Goal: Task Accomplishment & Management: Use online tool/utility

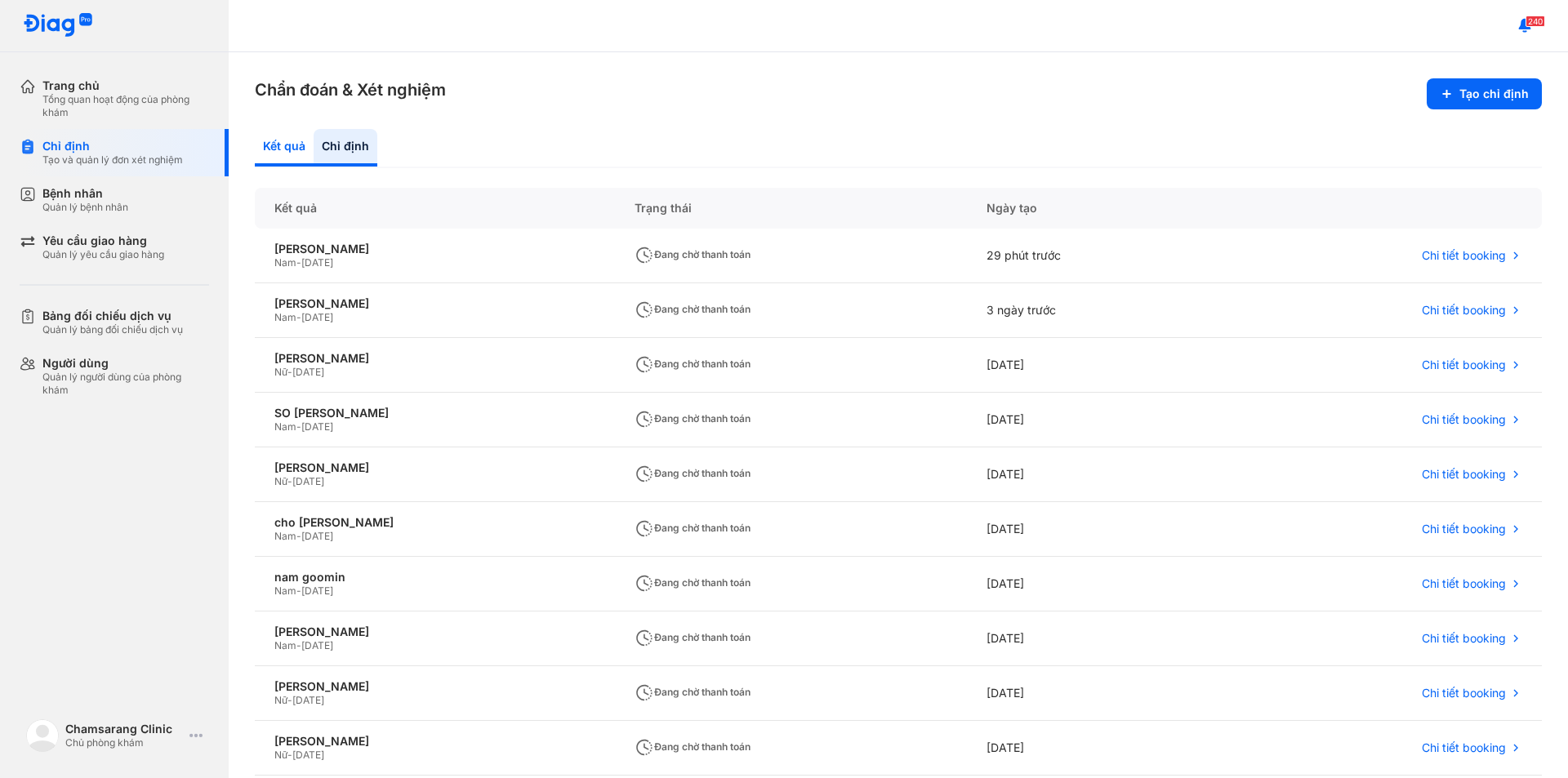
click at [313, 131] on div "Kết quả" at bounding box center [345, 147] width 64 height 38
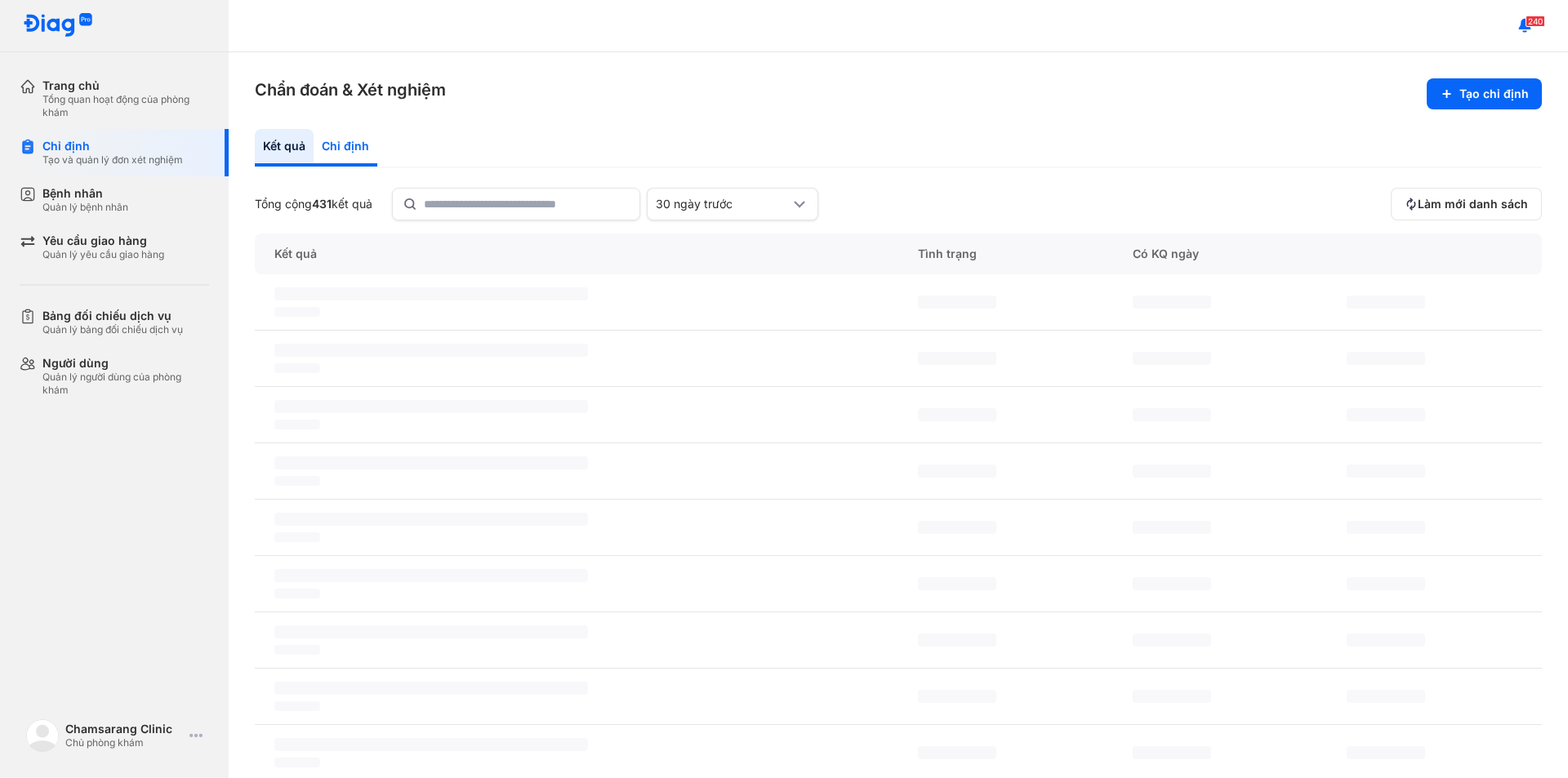
click at [341, 146] on div "Chỉ định" at bounding box center [345, 147] width 64 height 38
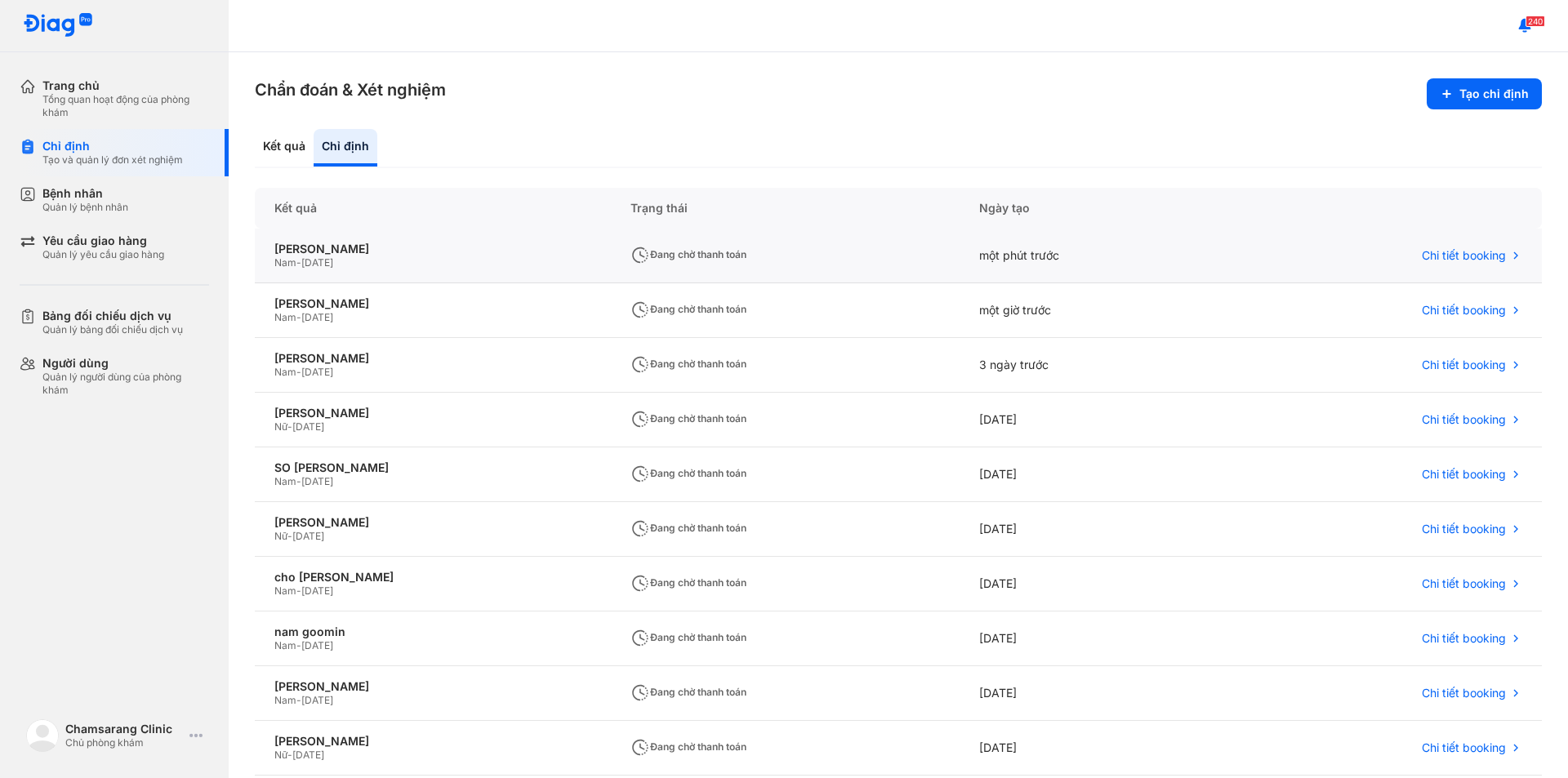
click at [380, 262] on div "Nam - [DATE]" at bounding box center [433, 262] width 317 height 13
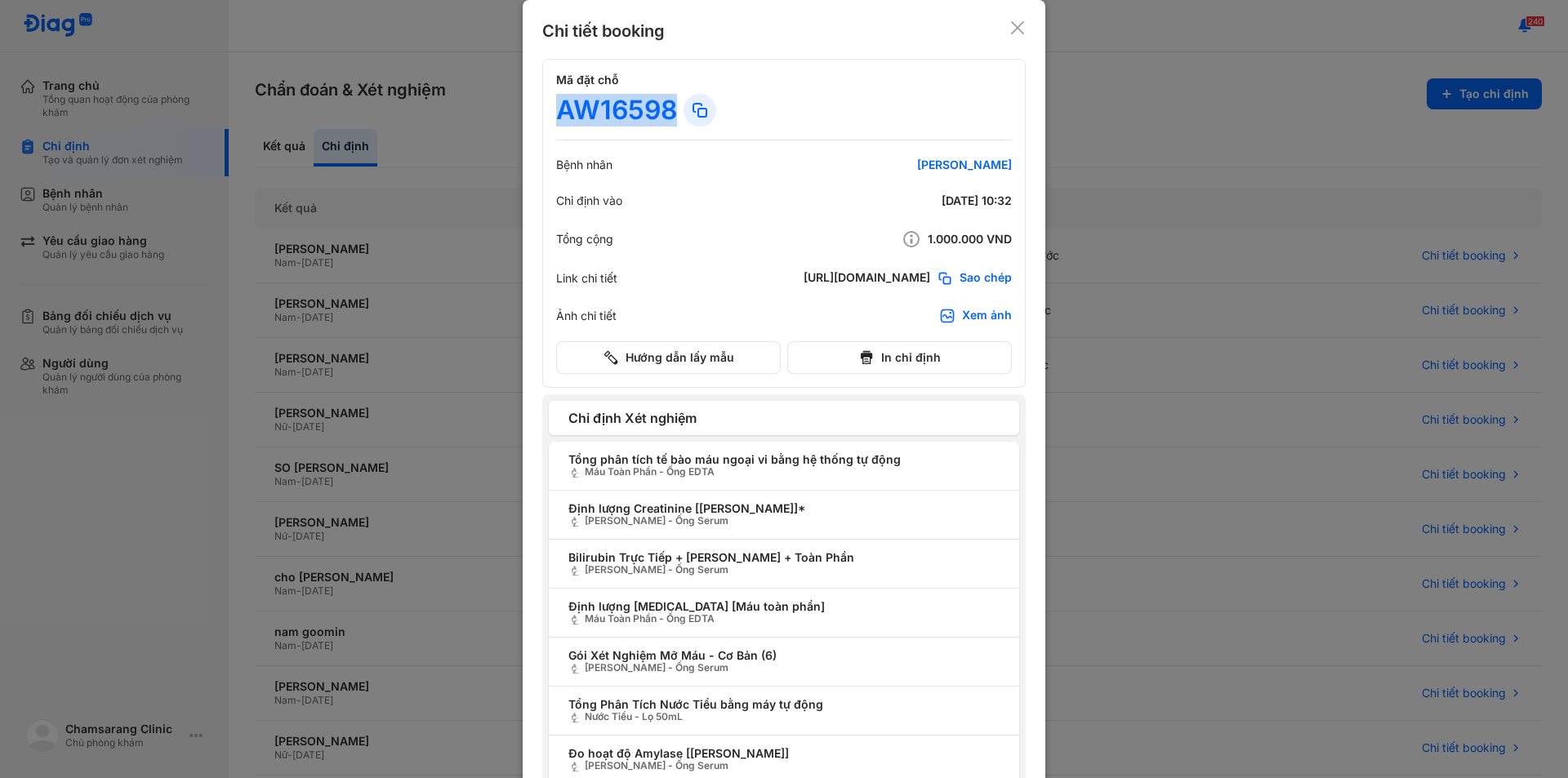
drag, startPoint x: 560, startPoint y: 106, endPoint x: 668, endPoint y: 121, distance: 109.0
click at [668, 121] on div "AW16598" at bounding box center [616, 111] width 121 height 33
copy div "AW16598"
click at [1015, 30] on icon at bounding box center [1017, 27] width 16 height 16
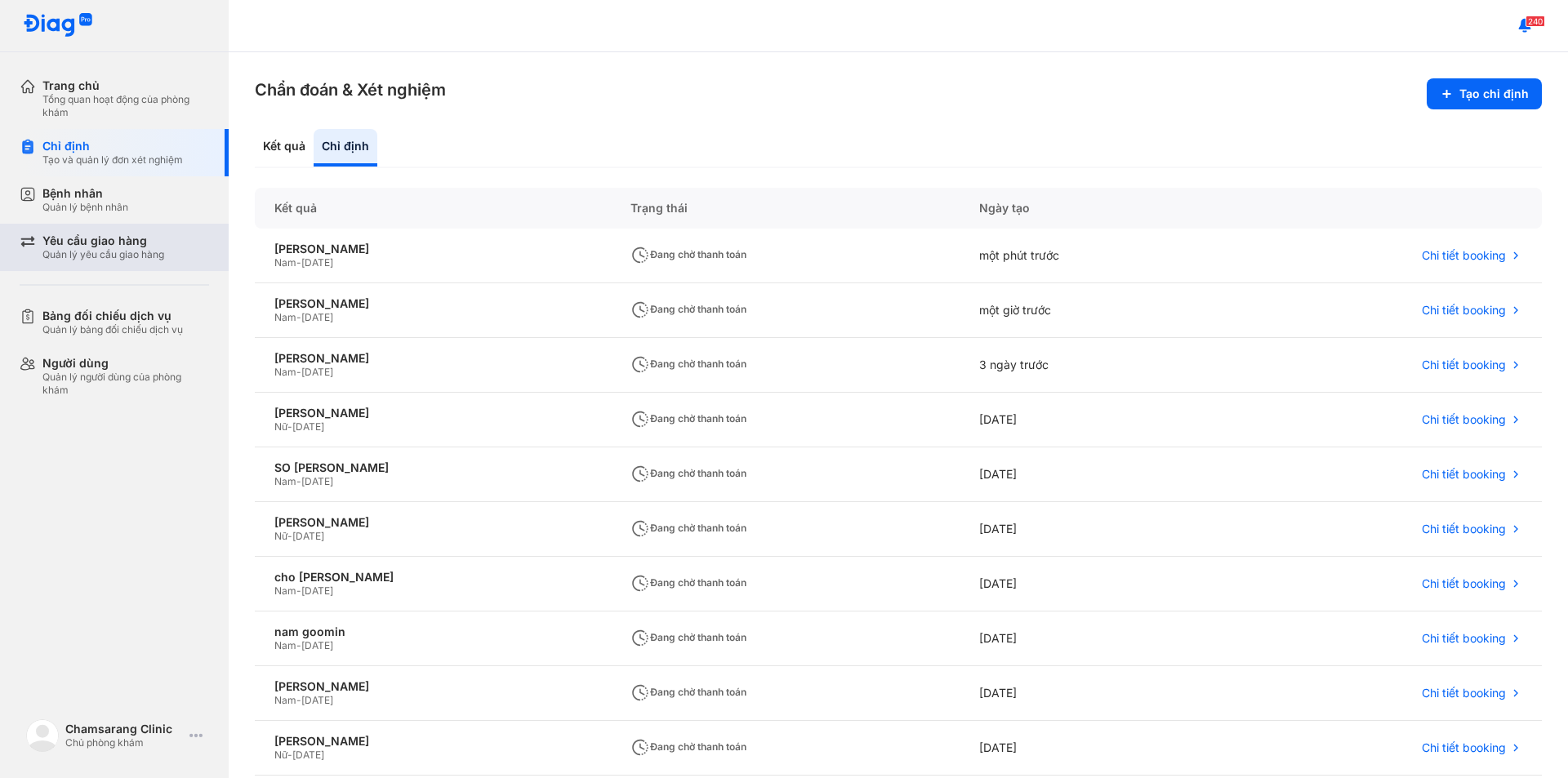
click at [117, 257] on div "Quản lý yêu cầu giao hàng" at bounding box center [103, 254] width 121 height 13
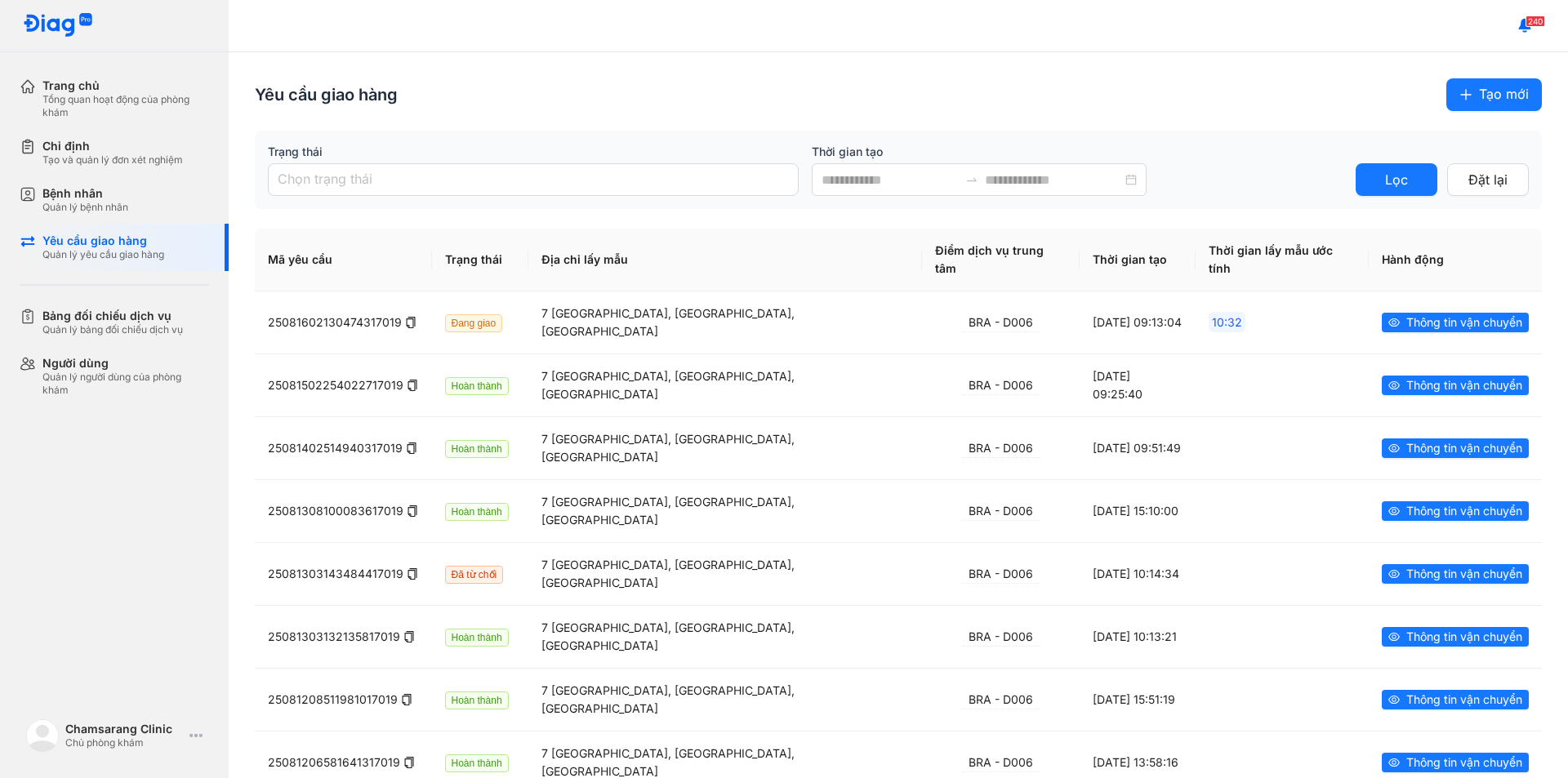
click at [1509, 100] on span "Tạo mới" at bounding box center [1503, 94] width 49 height 20
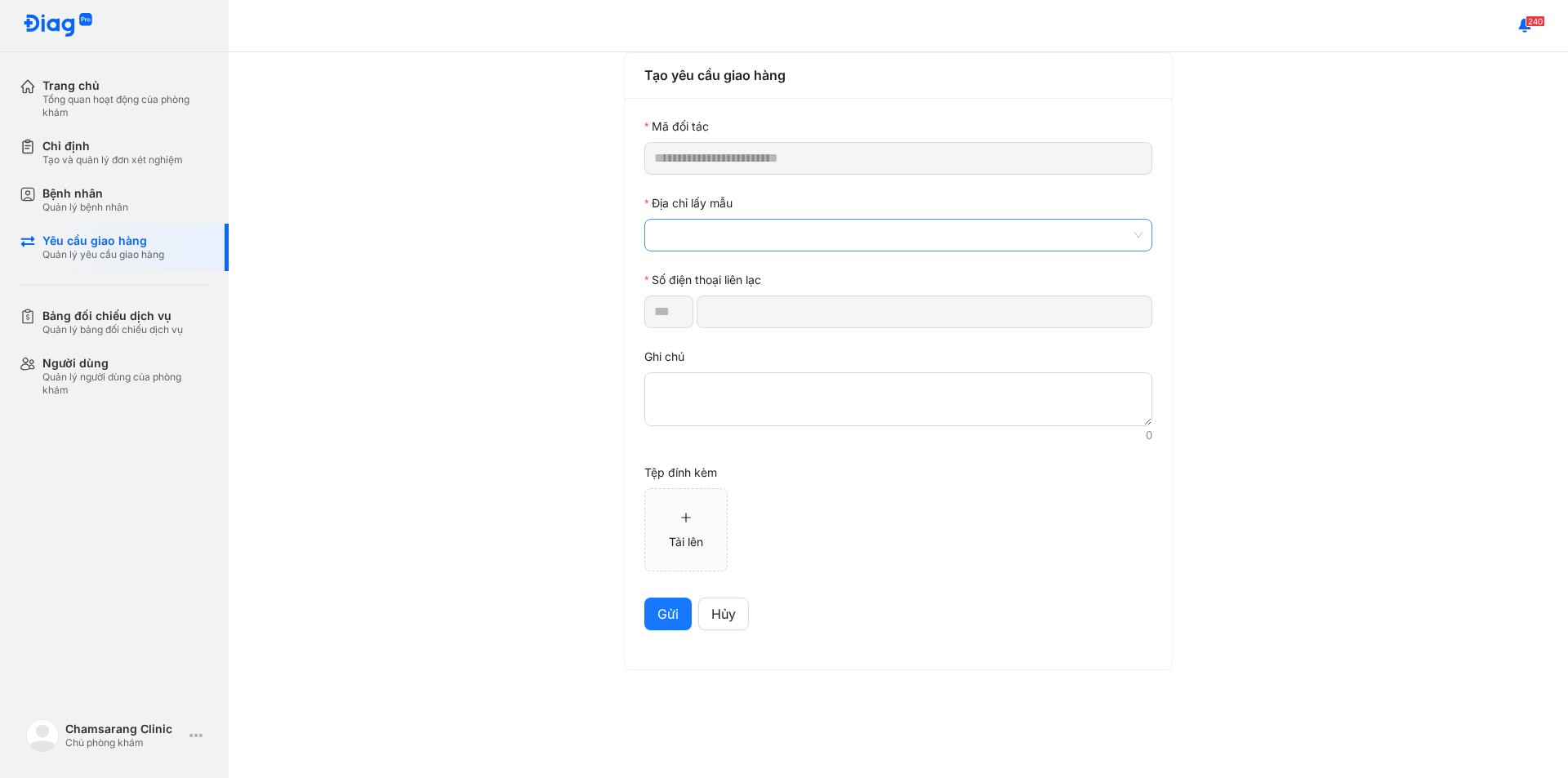
click at [744, 243] on span at bounding box center [898, 235] width 488 height 31
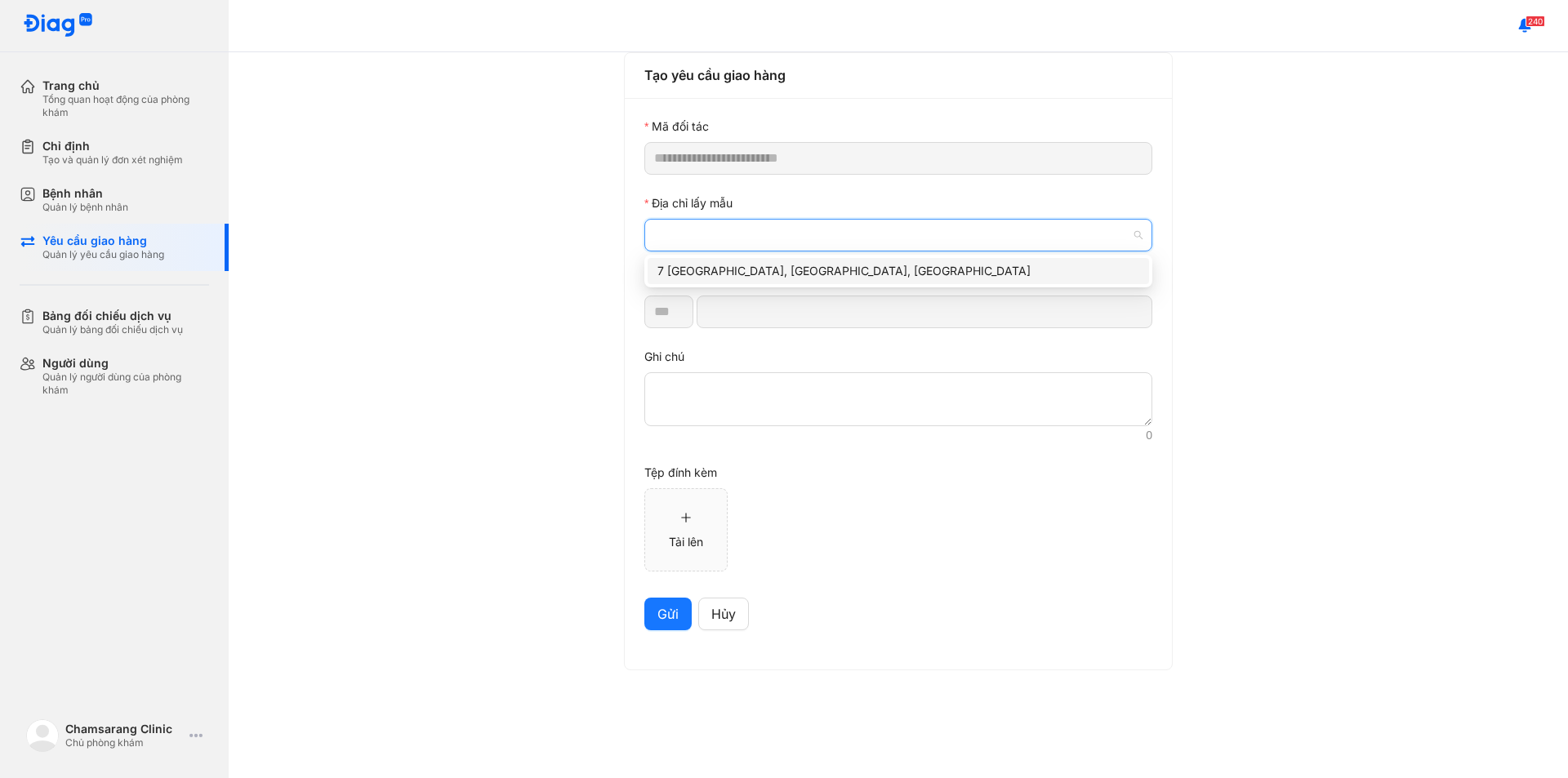
click at [759, 274] on div "7 [GEOGRAPHIC_DATA], [GEOGRAPHIC_DATA], [GEOGRAPHIC_DATA]" at bounding box center [898, 271] width 482 height 18
type input "*********"
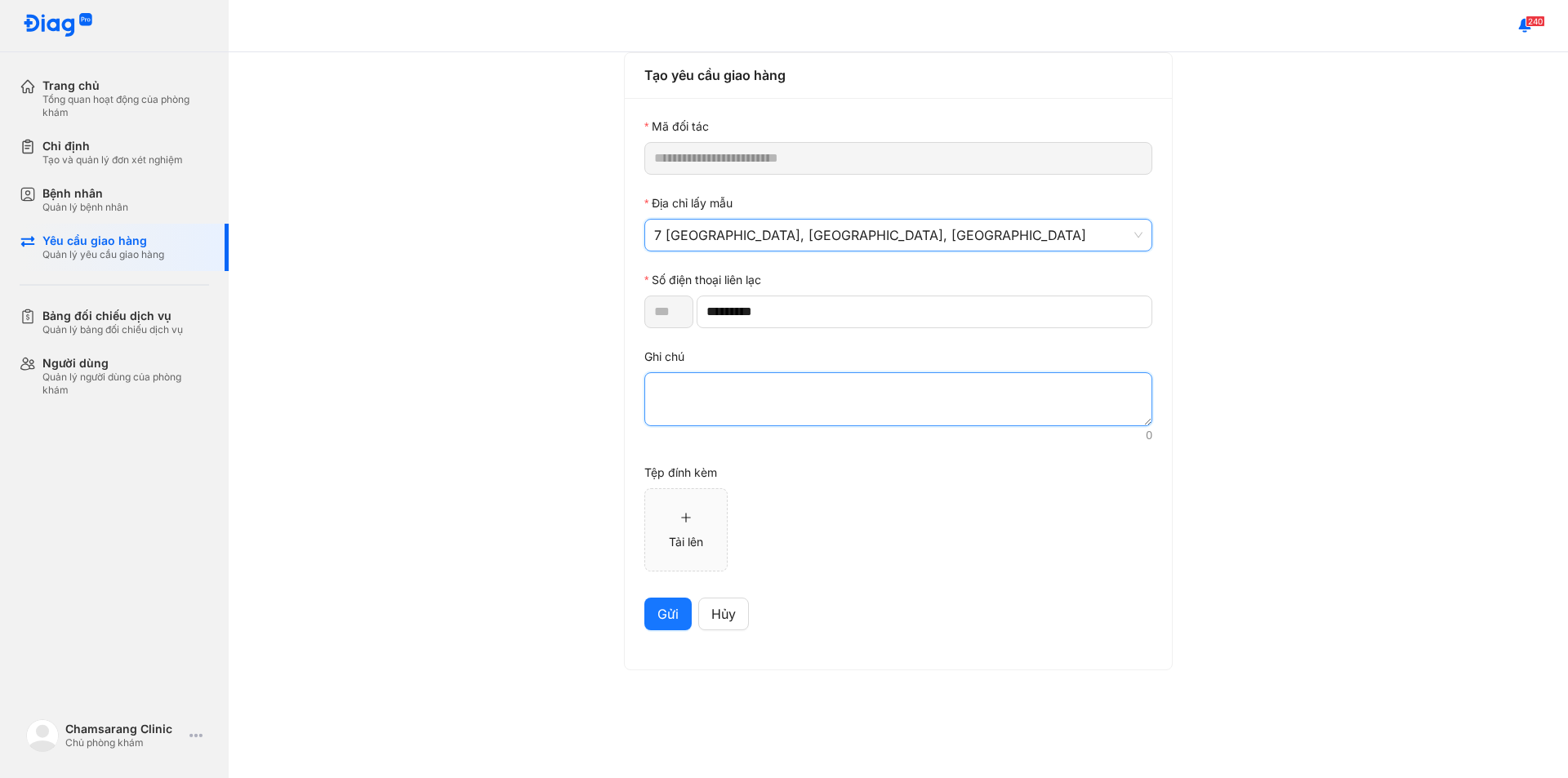
click at [781, 401] on textarea at bounding box center [898, 400] width 507 height 54
paste textarea "*******"
type textarea "*******"
click at [675, 608] on span "Gửi" at bounding box center [668, 614] width 21 height 20
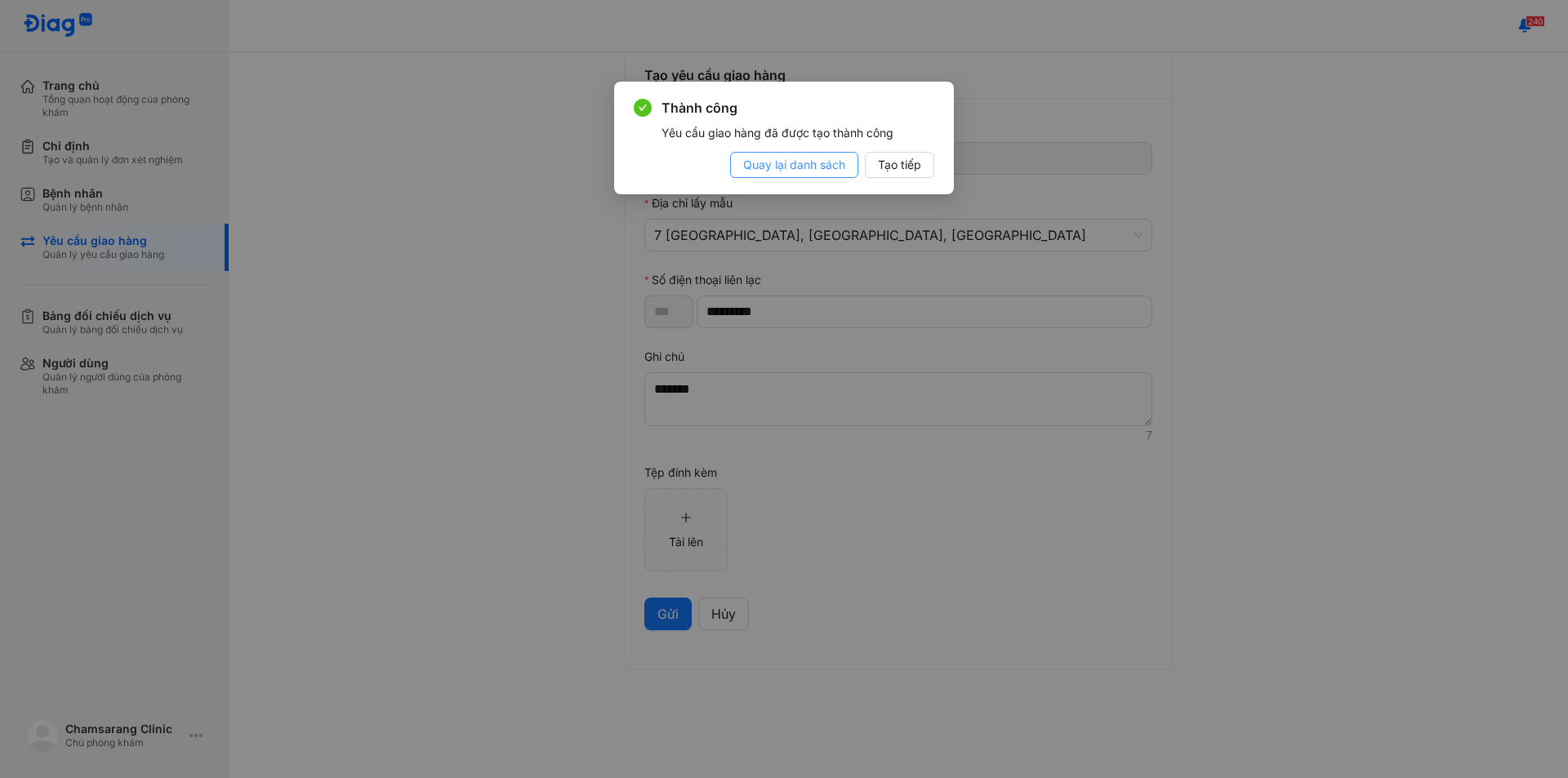
click at [817, 170] on span "Quay lại danh sách" at bounding box center [794, 165] width 102 height 18
